Goal: Information Seeking & Learning: Learn about a topic

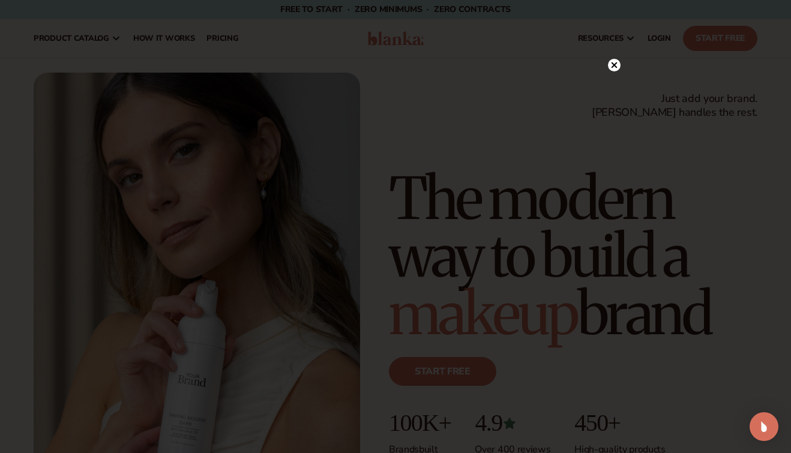
click at [613, 65] on circle at bounding box center [614, 65] width 13 height 13
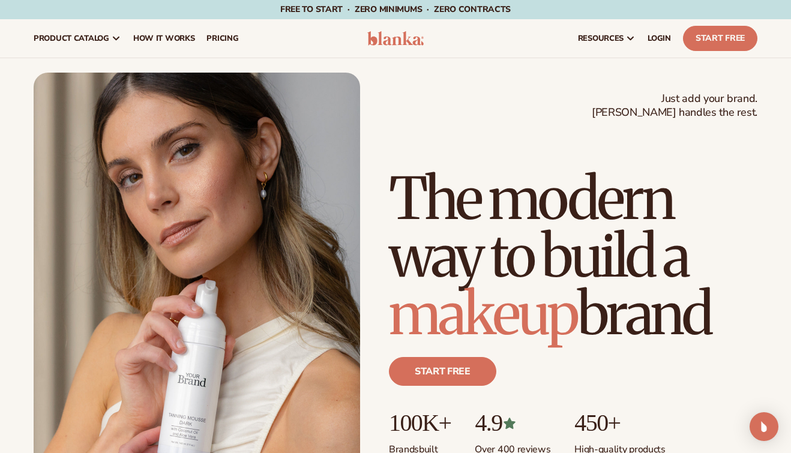
scroll to position [17, 0]
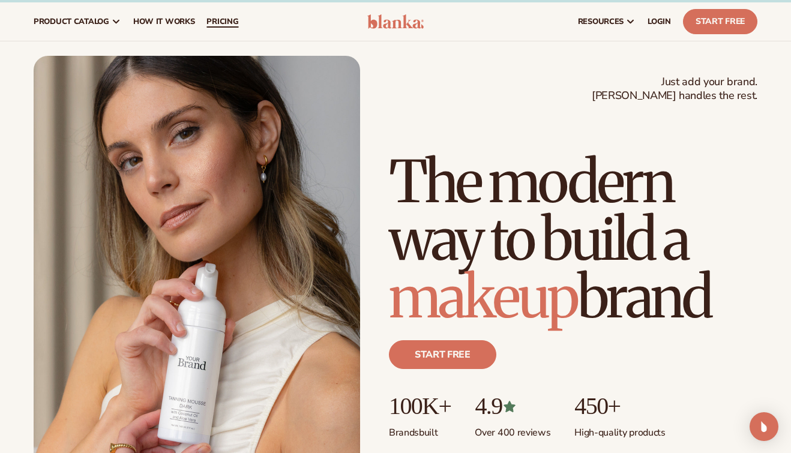
click at [229, 28] on link "pricing" at bounding box center [223, 21] width 44 height 38
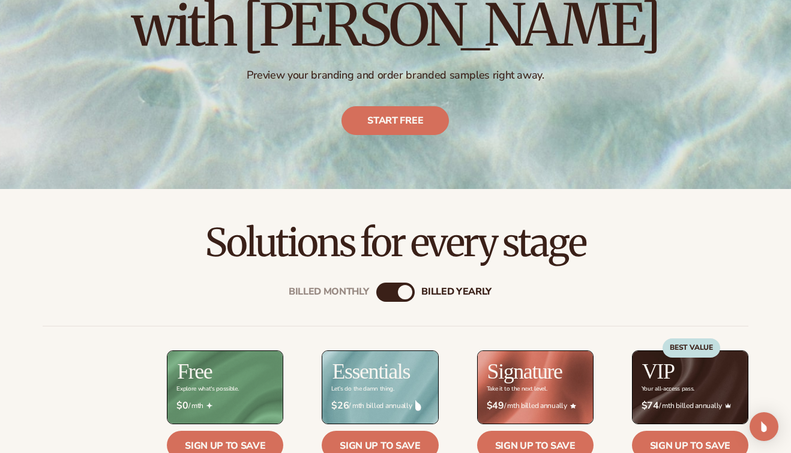
scroll to position [189, 0]
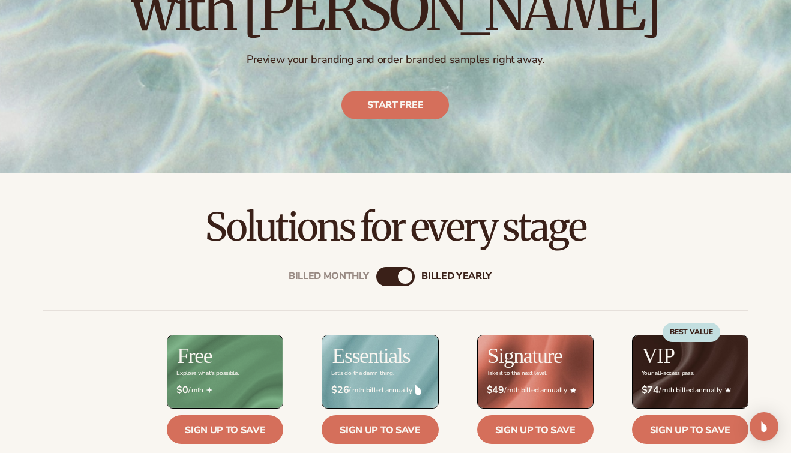
click at [382, 271] on div "Billed Monthly" at bounding box center [383, 277] width 14 height 14
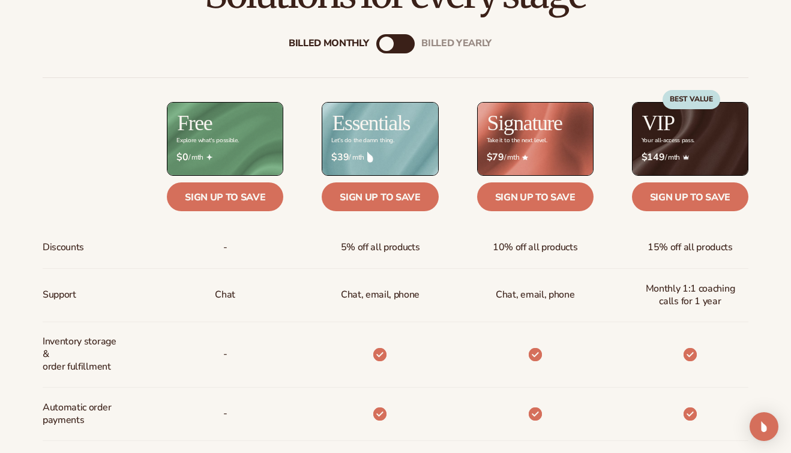
scroll to position [423, 0]
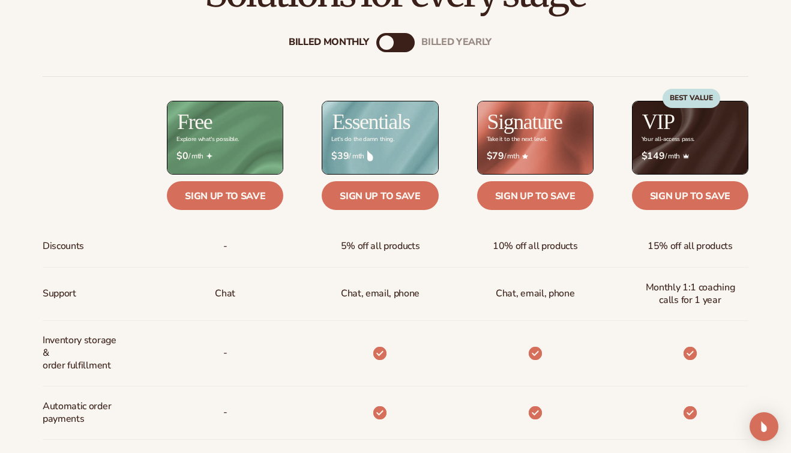
click at [396, 243] on span "5% off all products" at bounding box center [380, 246] width 79 height 22
click at [384, 252] on span "5% off all products" at bounding box center [380, 246] width 79 height 22
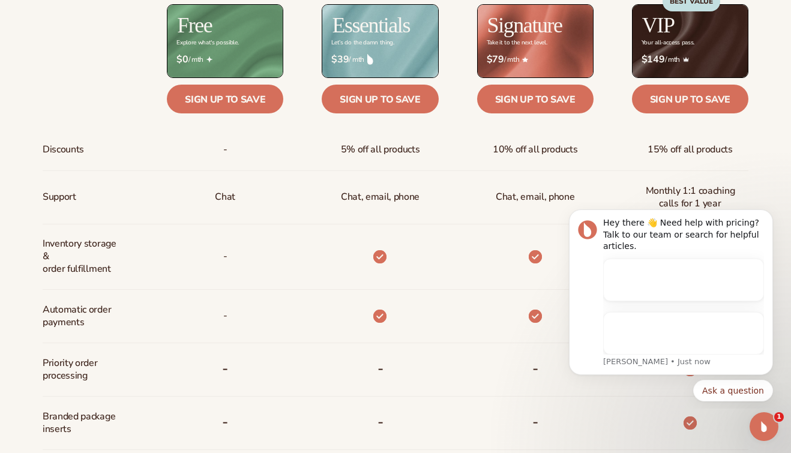
scroll to position [0, 0]
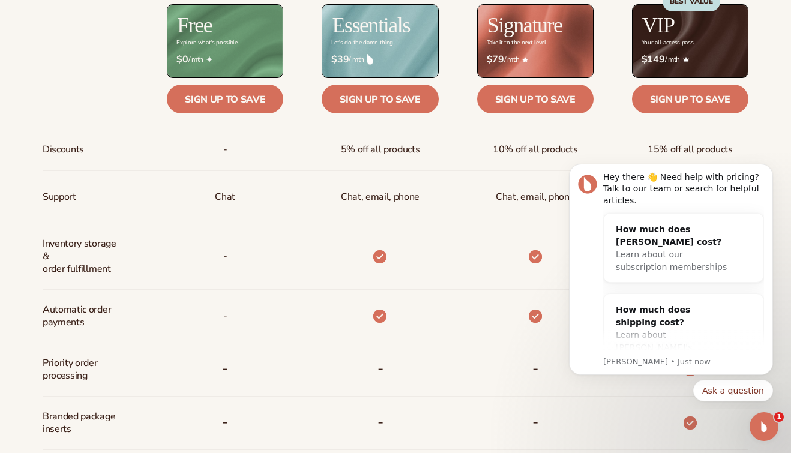
click at [307, 276] on div at bounding box center [360, 257] width 155 height 65
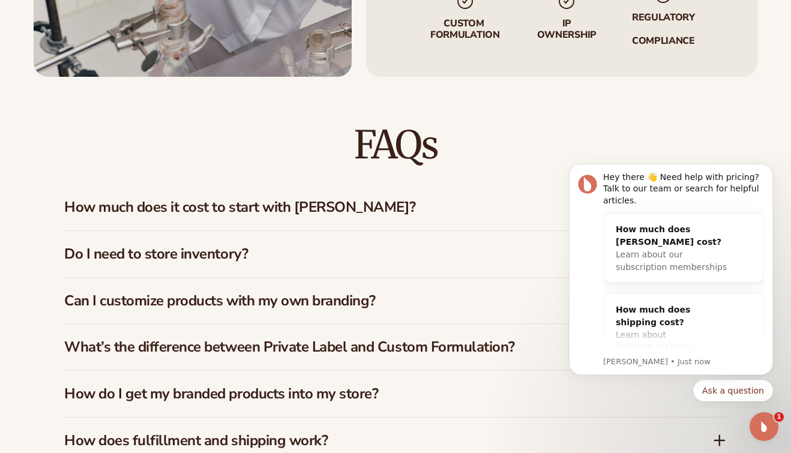
scroll to position [1608, 0]
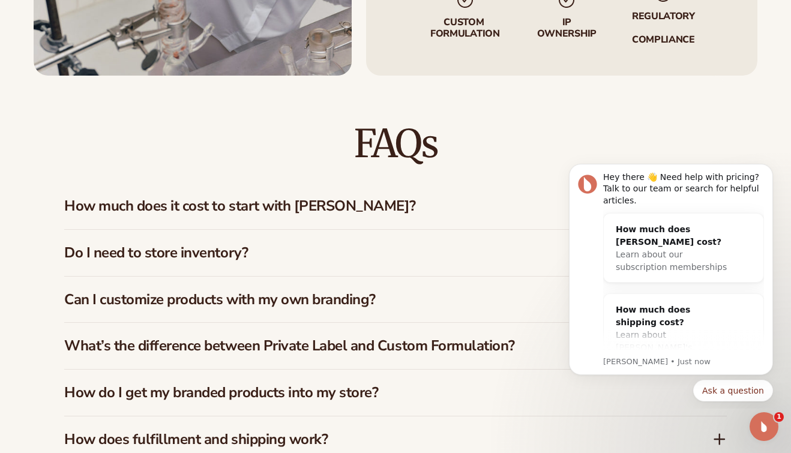
click at [446, 198] on h3 "How much does it cost to start with [PERSON_NAME]?" at bounding box center [370, 206] width 612 height 17
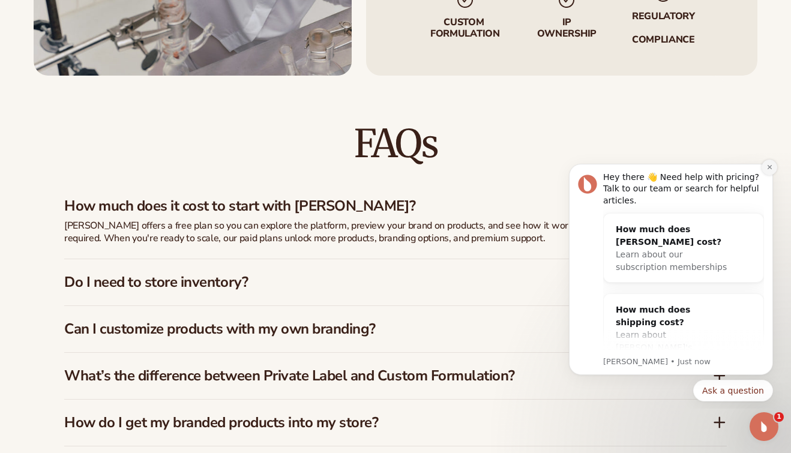
click at [768, 170] on icon "Dismiss notification" at bounding box center [770, 167] width 7 height 7
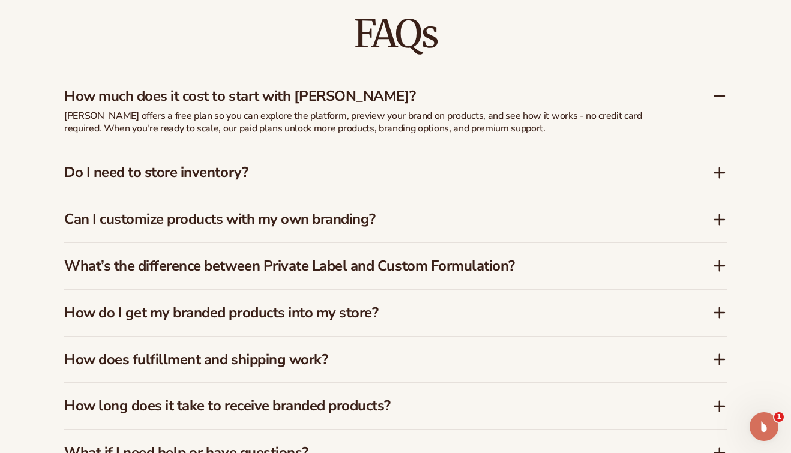
scroll to position [1729, 0]
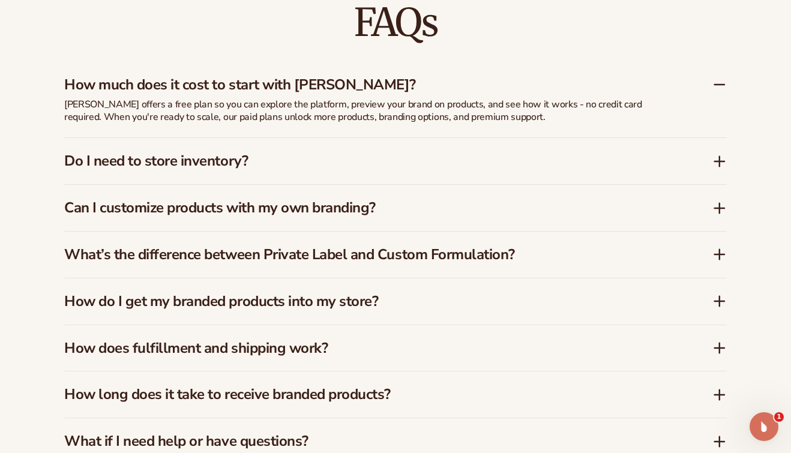
click at [516, 138] on div "Do I need to store inventory?" at bounding box center [395, 161] width 663 height 46
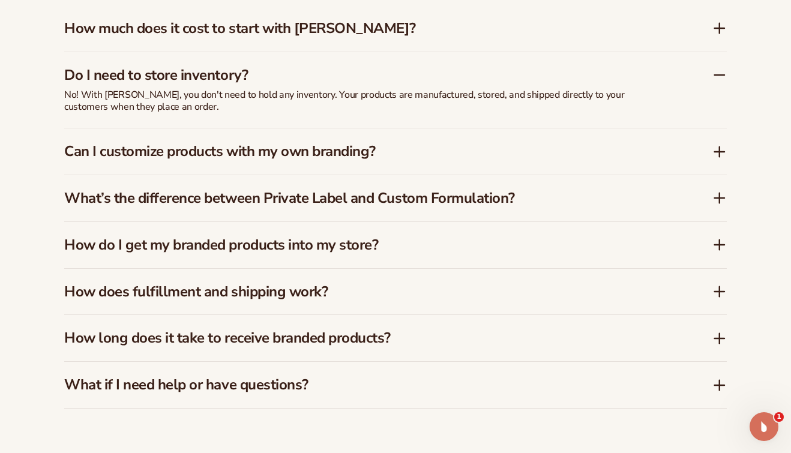
scroll to position [1787, 0]
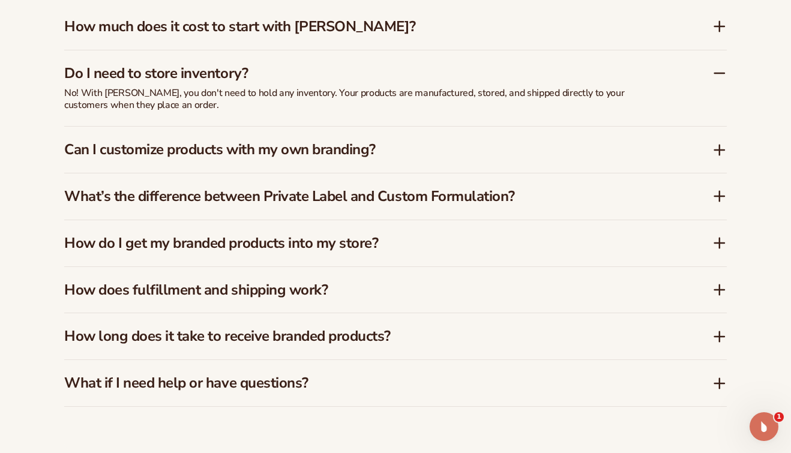
click at [516, 141] on h3 "Can I customize products with my own branding?" at bounding box center [370, 149] width 612 height 17
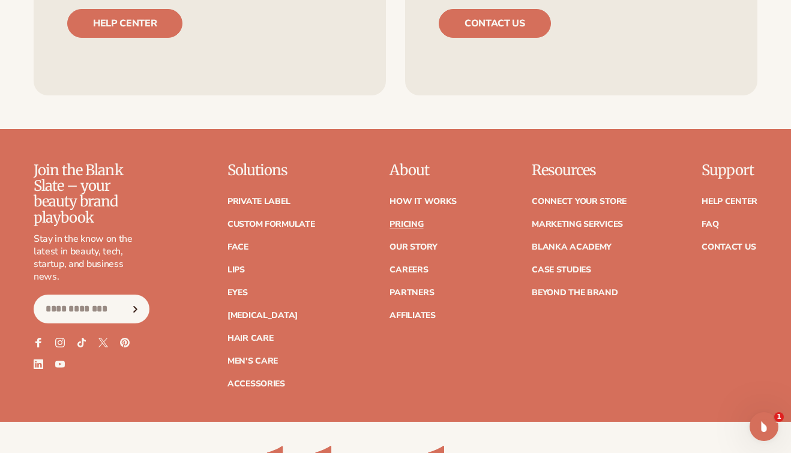
scroll to position [2407, 0]
